Goal: Information Seeking & Learning: Learn about a topic

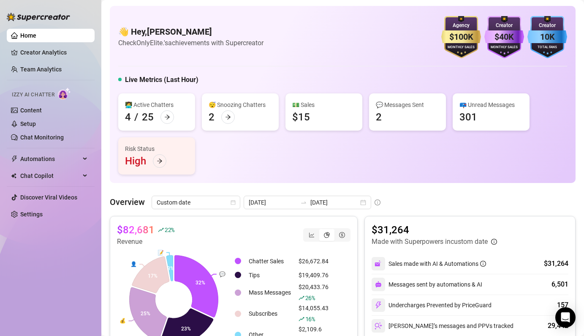
click at [55, 53] on link "Creator Analytics" at bounding box center [54, 53] width 68 height 14
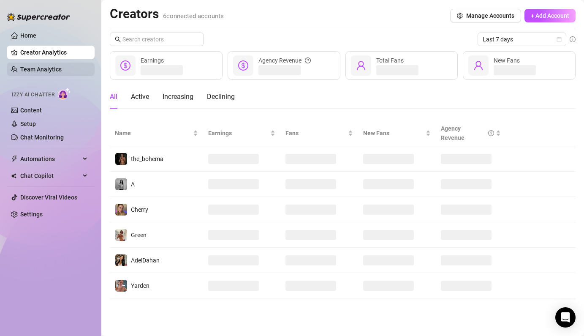
click at [28, 69] on link "Team Analytics" at bounding box center [40, 69] width 41 height 7
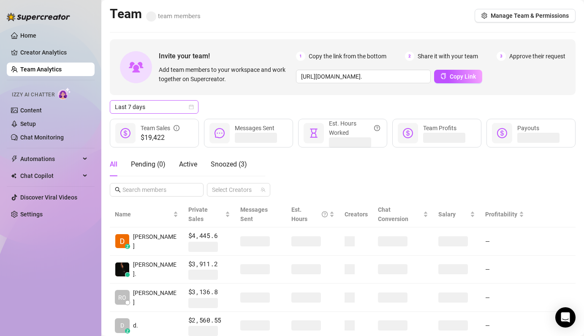
click at [187, 106] on span "Last 7 days" at bounding box center [154, 107] width 79 height 13
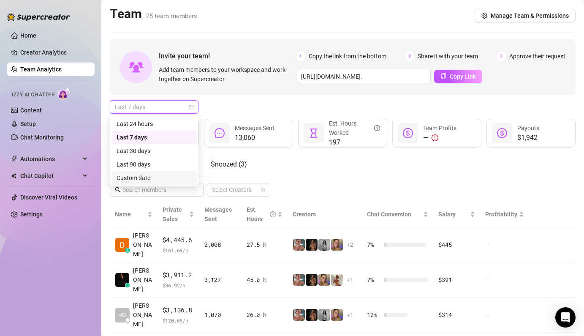
click at [162, 182] on div "Custom date" at bounding box center [154, 177] width 75 height 9
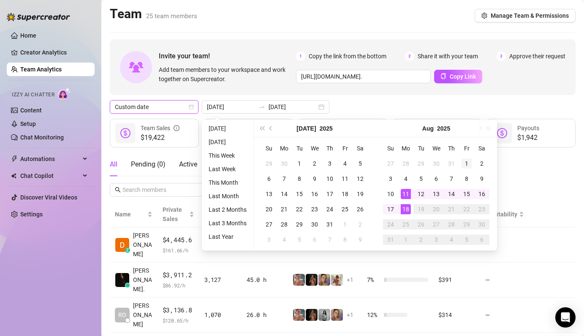
type input "[DATE]"
click at [468, 162] on div "1" at bounding box center [467, 163] width 10 height 10
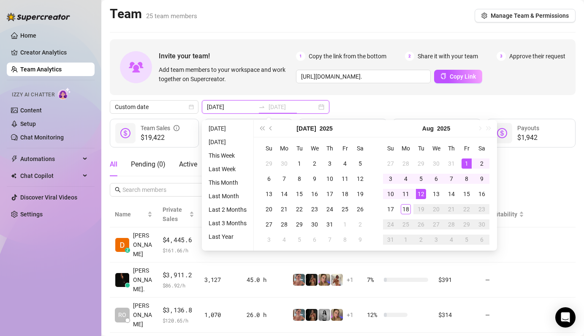
type input "[DATE]"
click at [407, 212] on div "18" at bounding box center [406, 209] width 10 height 10
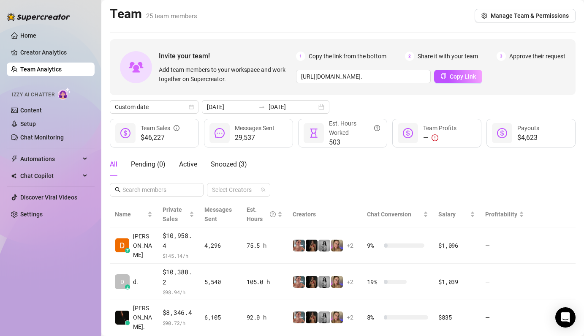
drag, startPoint x: 275, startPoint y: 142, endPoint x: 234, endPoint y: 130, distance: 42.7
click at [233, 131] on div "29,537 Messages Sent" at bounding box center [248, 133] width 89 height 29
click at [320, 165] on div "All Pending ( 0 ) Active Snoozed ( 3 ) Select Creators" at bounding box center [343, 175] width 466 height 44
click at [60, 57] on link "Creator Analytics" at bounding box center [54, 53] width 68 height 14
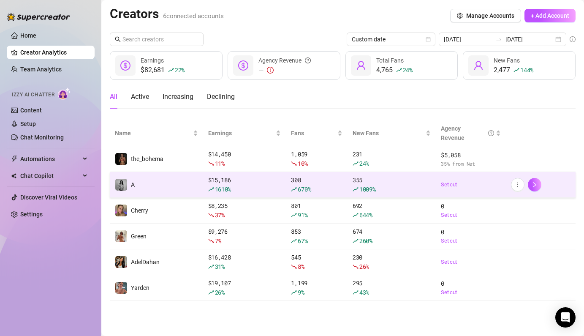
click at [268, 186] on div "1610 %" at bounding box center [244, 189] width 73 height 9
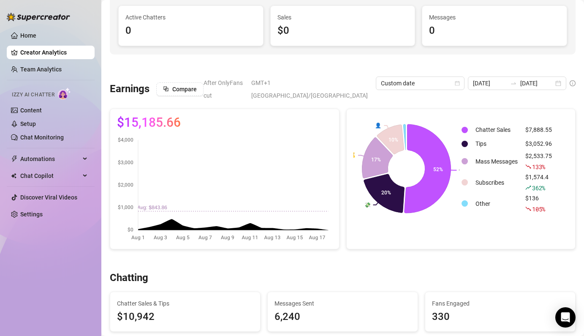
scroll to position [342, 0]
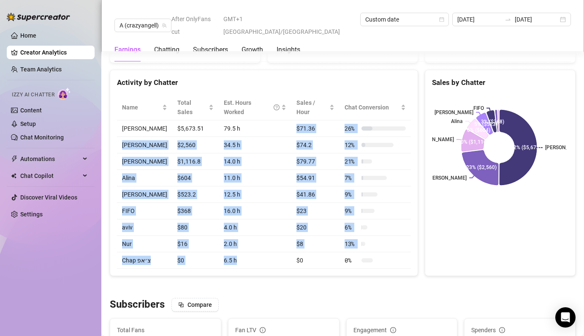
drag, startPoint x: 245, startPoint y: 112, endPoint x: 245, endPoint y: 242, distance: 130.1
click at [245, 242] on tbody "[PERSON_NAME] $5,673.51 79.5 h $71.36 26 % [PERSON_NAME] $2,560 34.5 h $74.2 12…" at bounding box center [264, 194] width 294 height 148
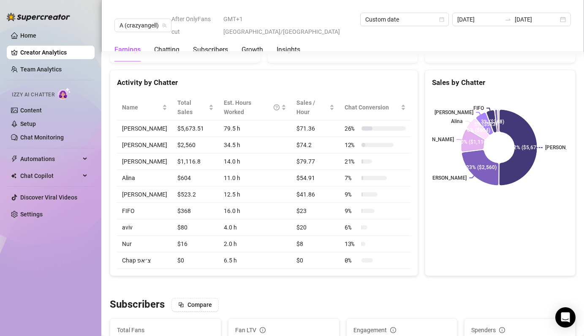
click at [245, 252] on td "6.5 h" at bounding box center [255, 260] width 73 height 16
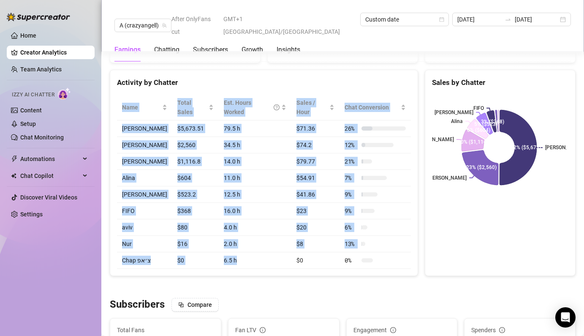
drag, startPoint x: 241, startPoint y: 243, endPoint x: 113, endPoint y: 111, distance: 184.0
click at [113, 111] on div "Name Total Sales Est. Hours Worked Sales / Hour Chat Conversion [PERSON_NAME] $…" at bounding box center [264, 182] width 308 height 188
click at [117, 120] on td "[PERSON_NAME]" at bounding box center [144, 128] width 55 height 16
drag, startPoint x: 117, startPoint y: 71, endPoint x: 363, endPoint y: 247, distance: 302.9
click at [363, 247] on div "Activity by Chatter Name Total Sales Est. Hours Worked Sales / Hour Chat Conver…" at bounding box center [264, 173] width 308 height 206
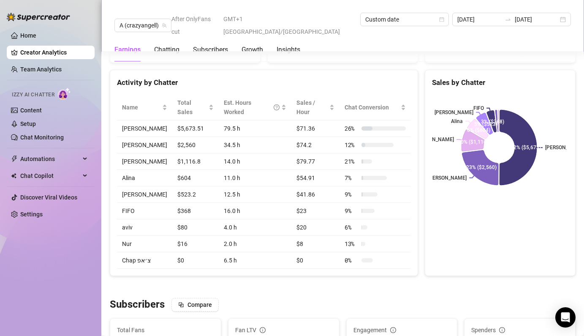
click at [284, 283] on div at bounding box center [343, 287] width 466 height 8
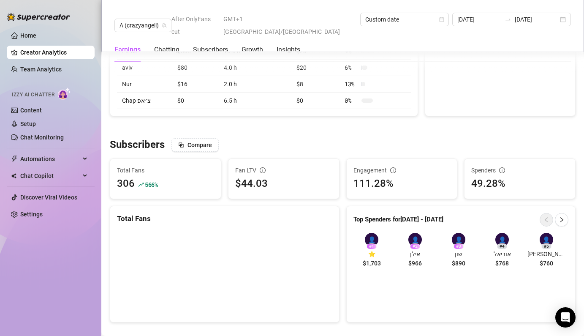
scroll to position [504, 0]
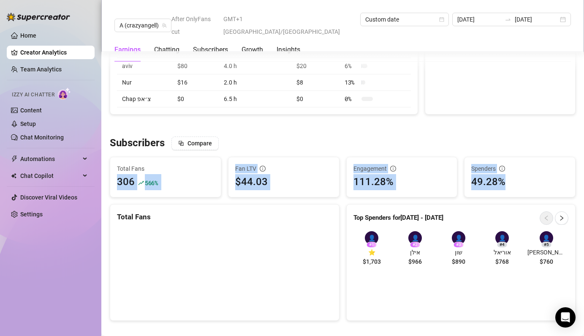
drag, startPoint x: 174, startPoint y: 167, endPoint x: 522, endPoint y: 165, distance: 348.6
click at [522, 165] on div "Subscribers Compare Total Fans 306 566 % Fan LTV $44.03 Engagement 111.28% Spen…" at bounding box center [342, 228] width 473 height 184
click at [522, 174] on div "49.28%" at bounding box center [519, 182] width 97 height 16
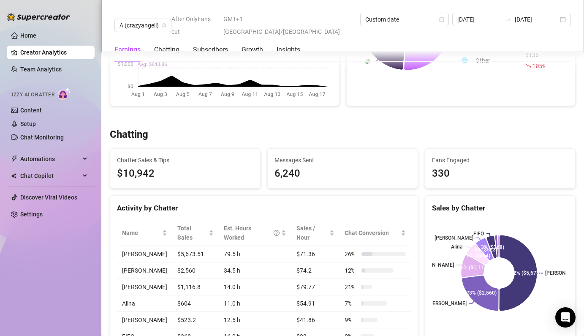
scroll to position [0, 0]
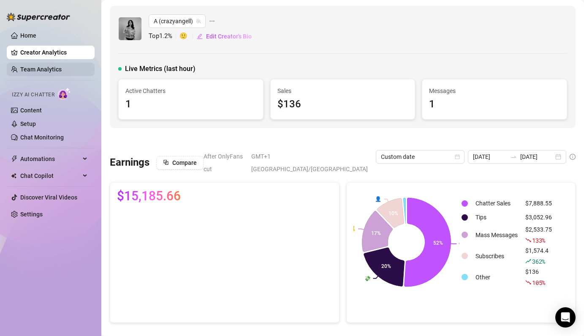
click at [38, 70] on link "Team Analytics" at bounding box center [40, 69] width 41 height 7
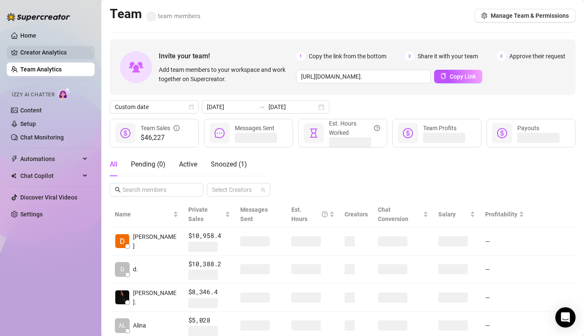
click at [76, 52] on link "Creator Analytics" at bounding box center [54, 53] width 68 height 14
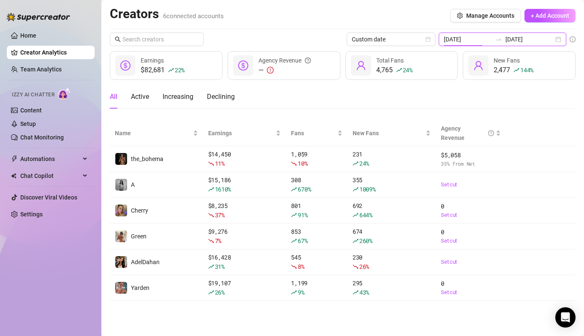
click at [492, 35] on input "[DATE]" at bounding box center [468, 39] width 48 height 9
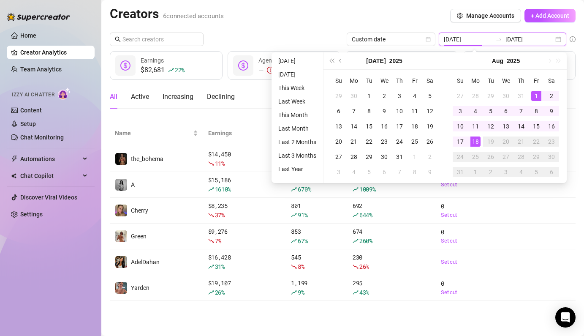
type input "[DATE]"
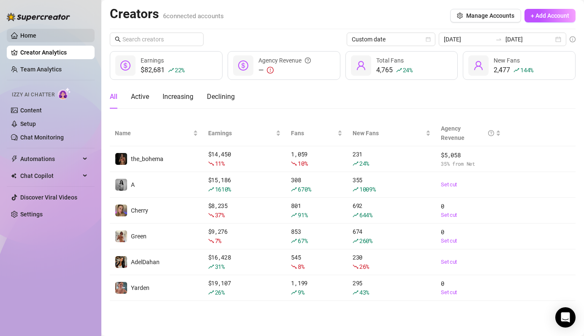
click at [36, 32] on link "Home" at bounding box center [28, 35] width 16 height 7
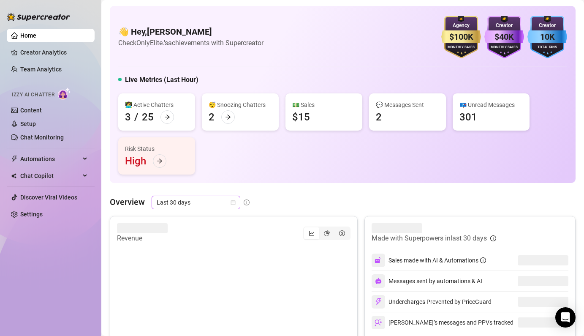
click at [206, 202] on span "Last 30 days" at bounding box center [196, 202] width 79 height 13
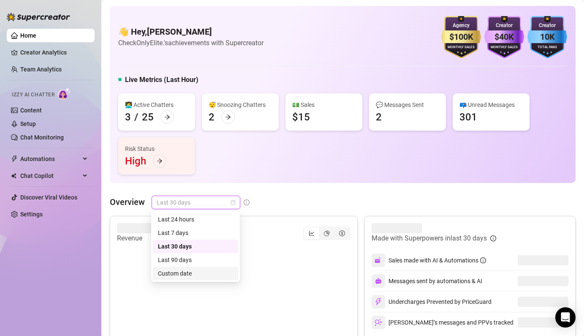
click at [180, 273] on div "Custom date" at bounding box center [195, 273] width 75 height 9
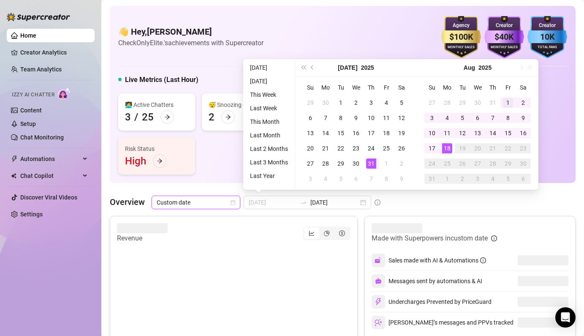
type input "[DATE]"
click at [503, 101] on div "1" at bounding box center [508, 103] width 10 height 10
type input "[DATE]"
click at [445, 148] on div "18" at bounding box center [447, 148] width 10 height 10
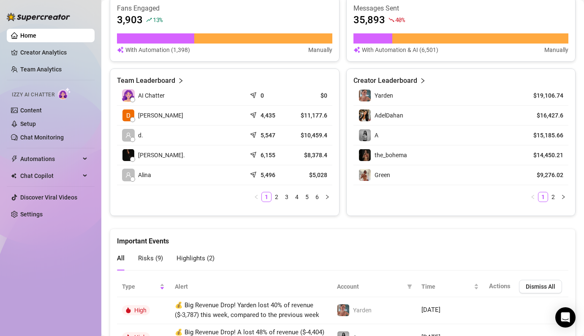
scroll to position [365, 0]
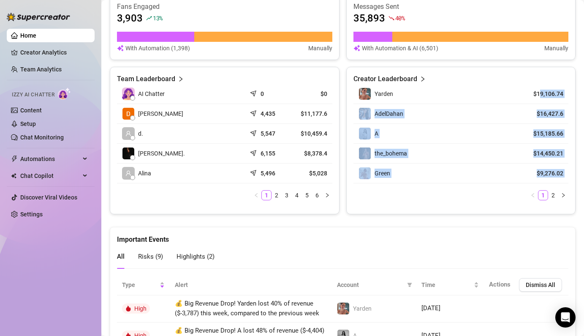
drag, startPoint x: 490, startPoint y: 191, endPoint x: 535, endPoint y: 89, distance: 112.0
click at [535, 89] on div "Yarden $19,106.74 AdelDahan $16,427.6 A $15,185.66 the_bohema $14,450.21 Green …" at bounding box center [461, 142] width 215 height 116
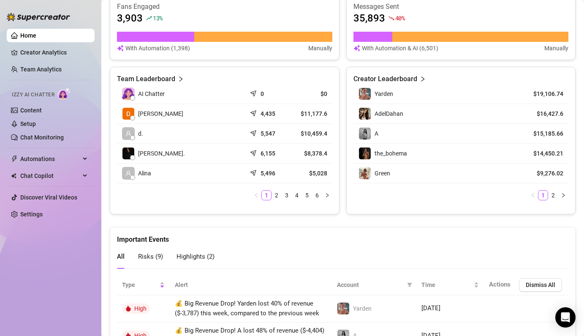
click at [502, 67] on div "Creator Leaderboard Yarden $19,106.74 AdelDahan $16,427.6 A $15,185.66 the_bohe…" at bounding box center [461, 140] width 230 height 147
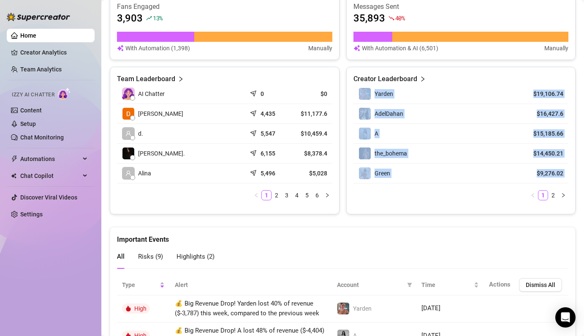
drag, startPoint x: 500, startPoint y: 71, endPoint x: 485, endPoint y: 206, distance: 136.0
click at [485, 206] on div "Creator Leaderboard Yarden $19,106.74 AdelDahan $16,427.6 A $15,185.66 the_bohe…" at bounding box center [461, 140] width 230 height 147
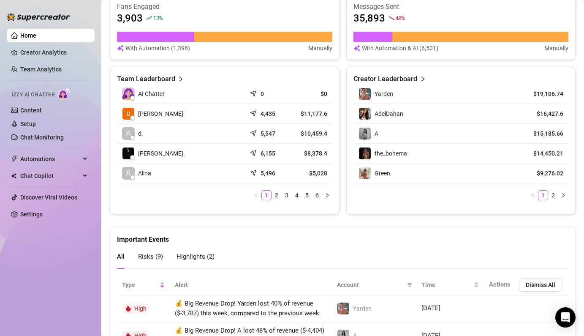
click at [485, 206] on div "Yarden $19,106.74 AdelDahan $16,427.6 A $15,185.66 the_bohema $14,450.21 Green …" at bounding box center [461, 145] width 215 height 123
drag, startPoint x: 507, startPoint y: 96, endPoint x: 533, endPoint y: 91, distance: 26.3
click at [533, 91] on tr "Yarden $19,106.74" at bounding box center [461, 94] width 215 height 20
click at [463, 150] on div "the_bohema" at bounding box center [437, 153] width 157 height 13
drag, startPoint x: 458, startPoint y: 157, endPoint x: 521, endPoint y: 160, distance: 63.9
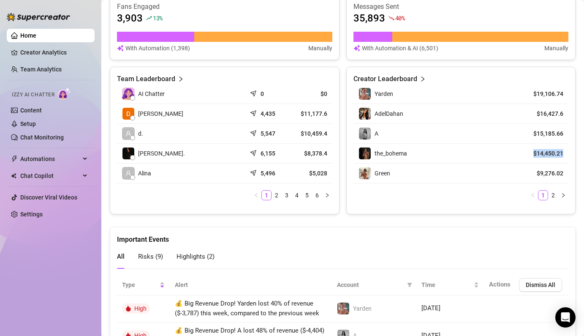
click at [521, 160] on tr "the_bohema $14,450.21" at bounding box center [461, 154] width 215 height 20
click at [486, 145] on td "the_bohema" at bounding box center [437, 154] width 167 height 20
click at [525, 113] on article "$16,427.6" at bounding box center [544, 113] width 38 height 8
click at [494, 138] on div "A" at bounding box center [437, 133] width 157 height 13
click at [510, 174] on td "Green" at bounding box center [437, 174] width 167 height 20
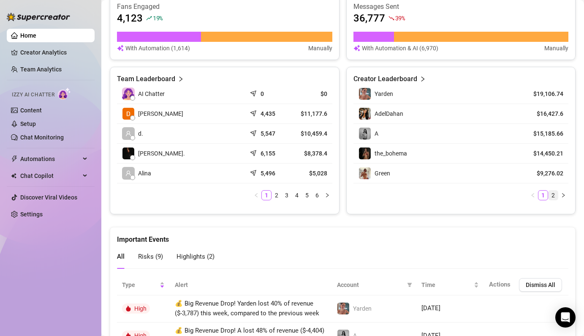
click at [549, 193] on link "2" at bounding box center [553, 195] width 9 height 9
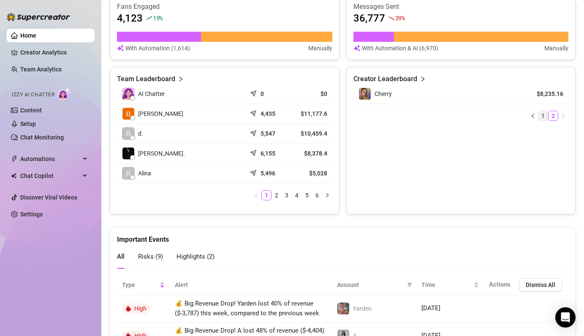
click at [539, 114] on link "1" at bounding box center [543, 115] width 9 height 9
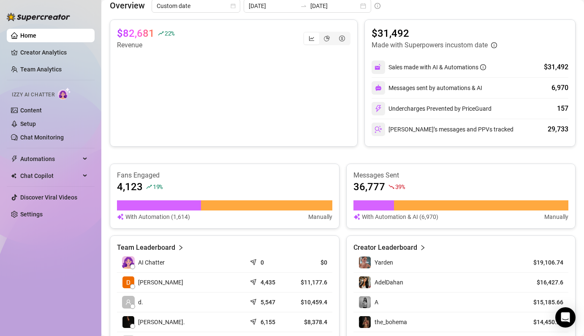
scroll to position [0, 0]
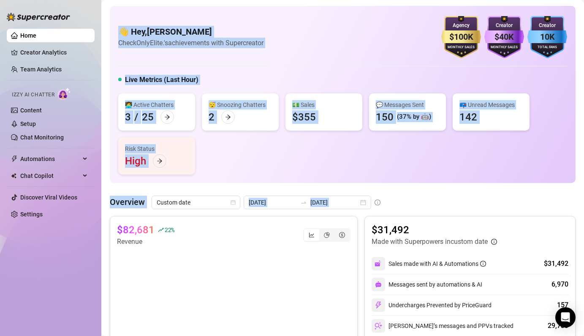
drag, startPoint x: 380, startPoint y: 196, endPoint x: 106, endPoint y: 193, distance: 274.6
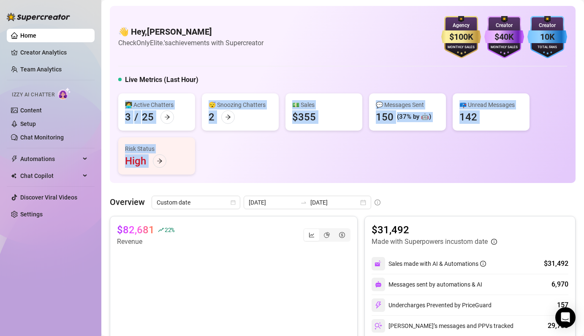
drag, startPoint x: 201, startPoint y: 183, endPoint x: 131, endPoint y: 96, distance: 111.6
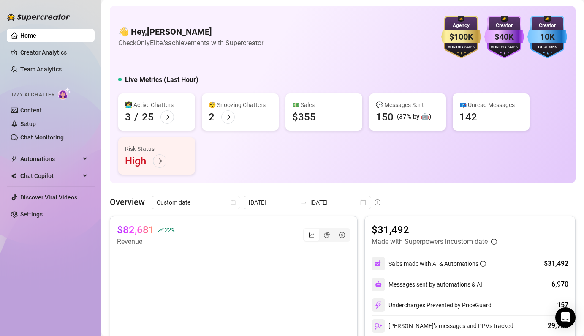
click at [230, 80] on div "Live Metrics (Last Hour)" at bounding box center [342, 82] width 449 height 14
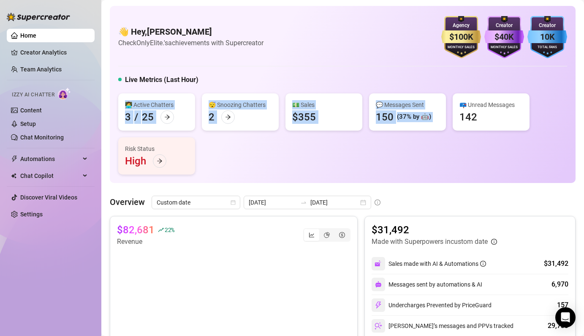
drag, startPoint x: 122, startPoint y: 103, endPoint x: 523, endPoint y: 125, distance: 402.4
click at [523, 125] on div "👩‍💻 Active Chatters 3 / 25 😴 Snoozing Chatters 2 💵 Sales $355 💬 Messages Sent 1…" at bounding box center [342, 133] width 449 height 81
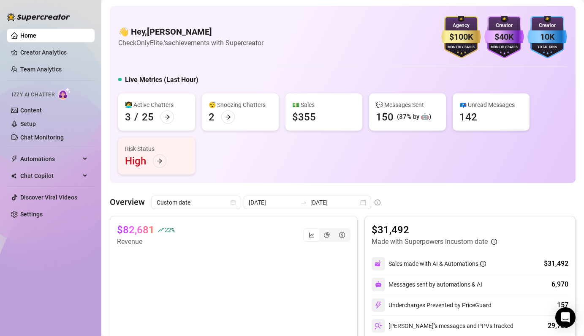
click at [466, 141] on div "👩‍💻 Active Chatters 3 / 25 😴 Snoozing Chatters 2 💵 Sales $355 💬 Messages Sent 1…" at bounding box center [342, 133] width 449 height 81
